Goal: Book appointment/travel/reservation

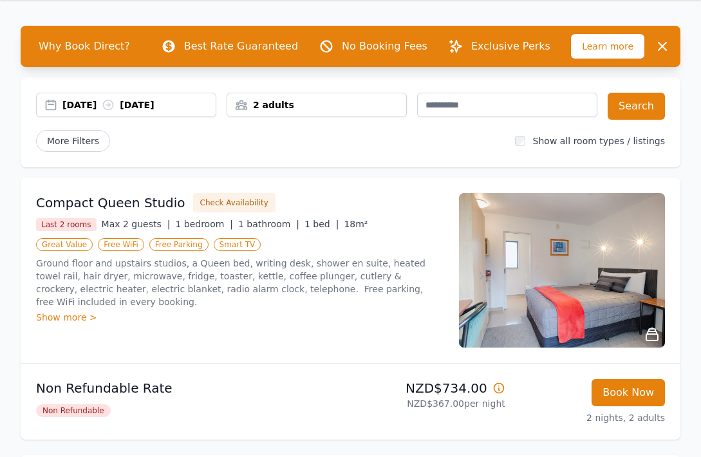
scroll to position [75, 0]
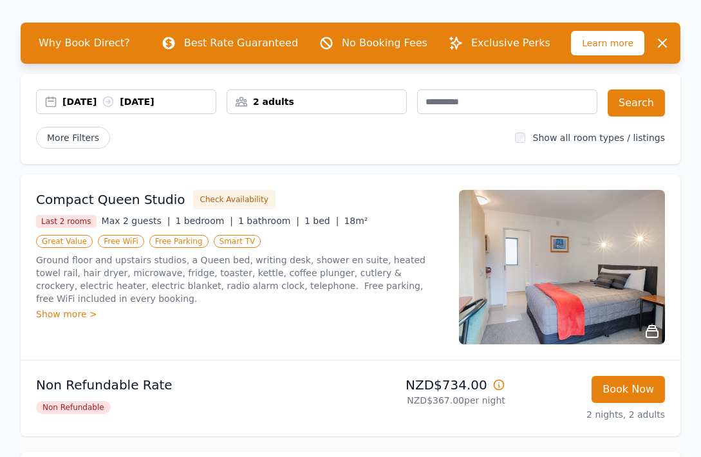
click at [289, 97] on div "2 adults" at bounding box center [316, 101] width 179 height 13
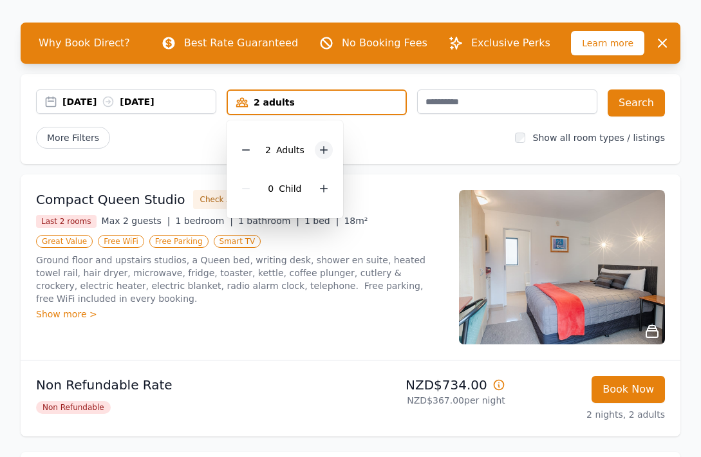
click at [325, 153] on icon at bounding box center [324, 150] width 10 height 10
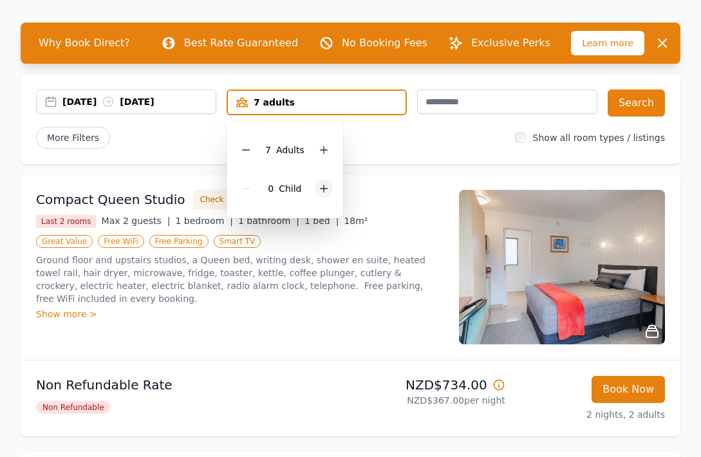
click at [325, 185] on icon at bounding box center [324, 188] width 10 height 10
click at [634, 108] on button "Search" at bounding box center [636, 102] width 57 height 27
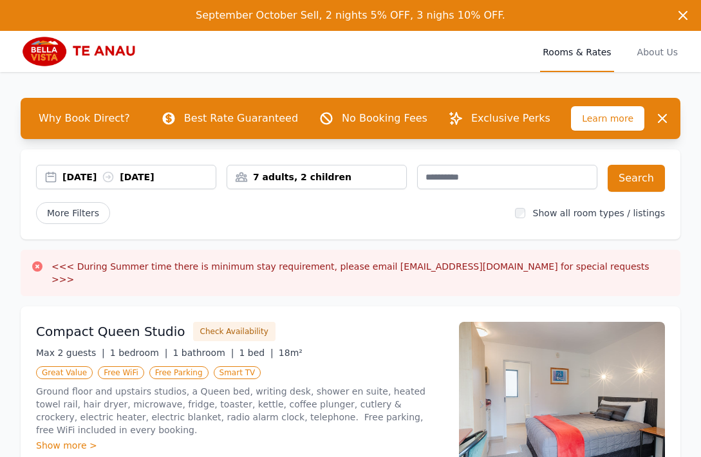
click at [309, 178] on div "7 adults, 2 children" at bounding box center [316, 177] width 179 height 13
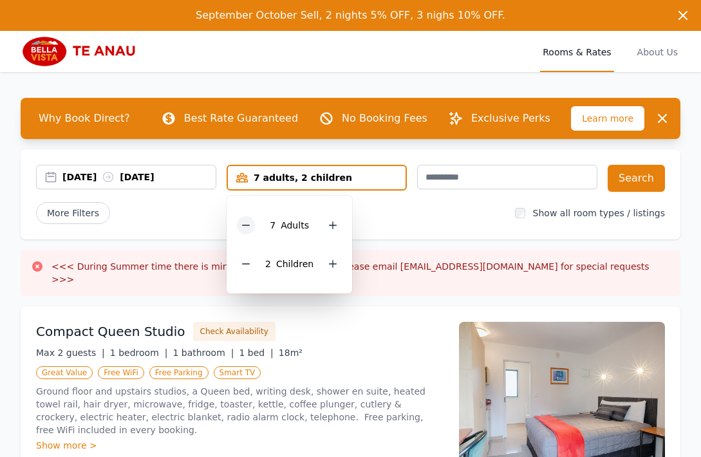
click at [254, 226] on div at bounding box center [246, 225] width 18 height 18
click at [250, 266] on icon at bounding box center [246, 264] width 10 height 10
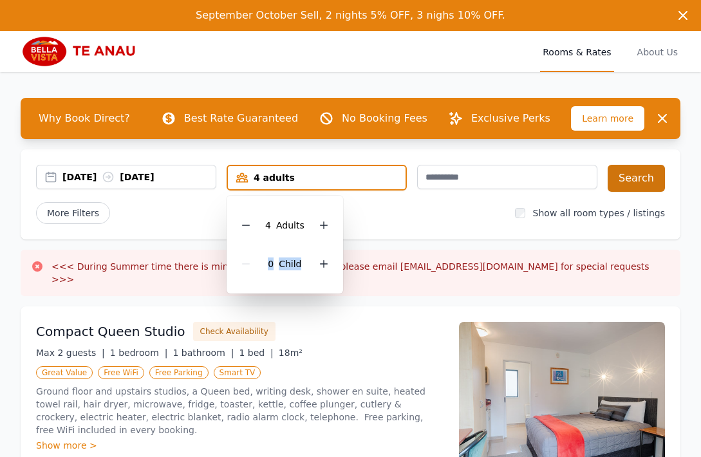
click at [632, 178] on button "Search" at bounding box center [636, 178] width 57 height 27
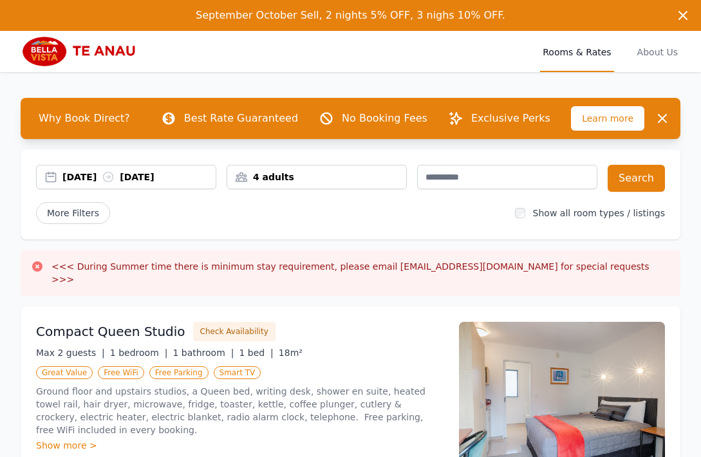
click at [96, 177] on div "[DATE] [DATE]" at bounding box center [138, 177] width 153 height 13
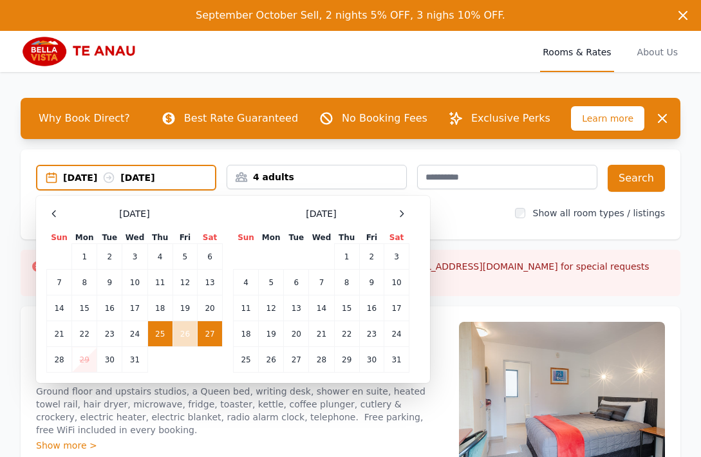
click at [161, 329] on td "25" at bounding box center [159, 334] width 25 height 26
click at [63, 358] on td "28" at bounding box center [59, 360] width 25 height 26
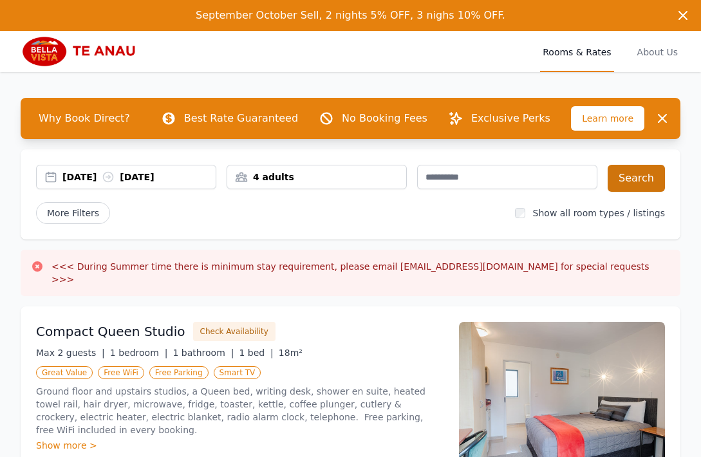
click at [660, 171] on button "Search" at bounding box center [636, 178] width 57 height 27
